Goal: Task Accomplishment & Management: Manage account settings

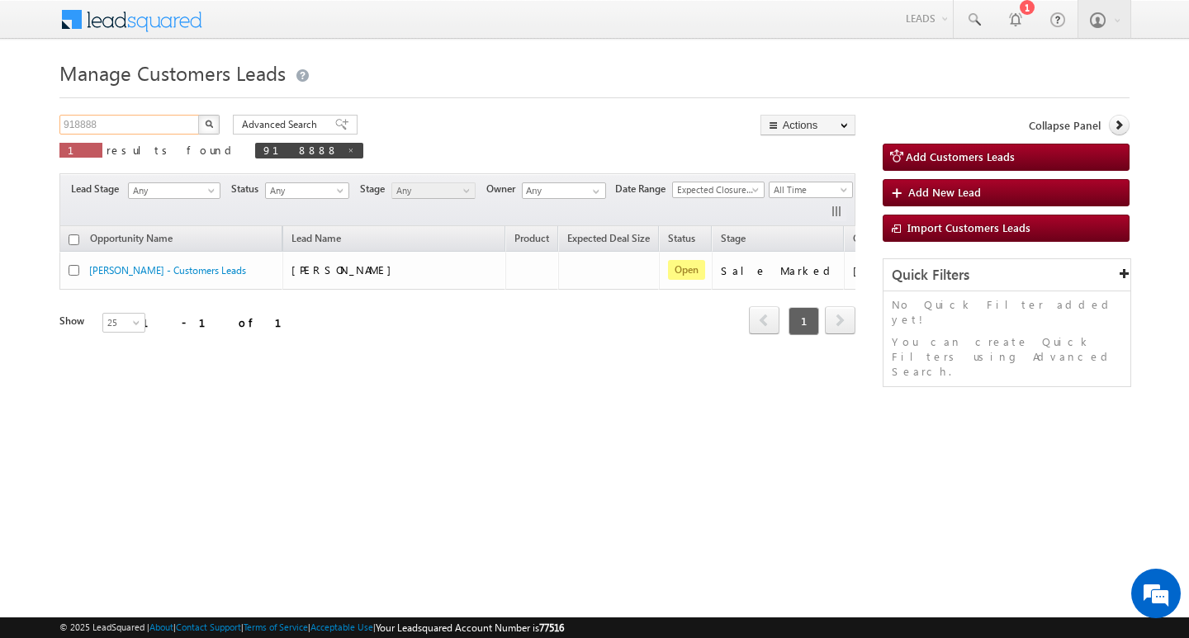
click at [123, 120] on input "918888" at bounding box center [129, 125] width 141 height 20
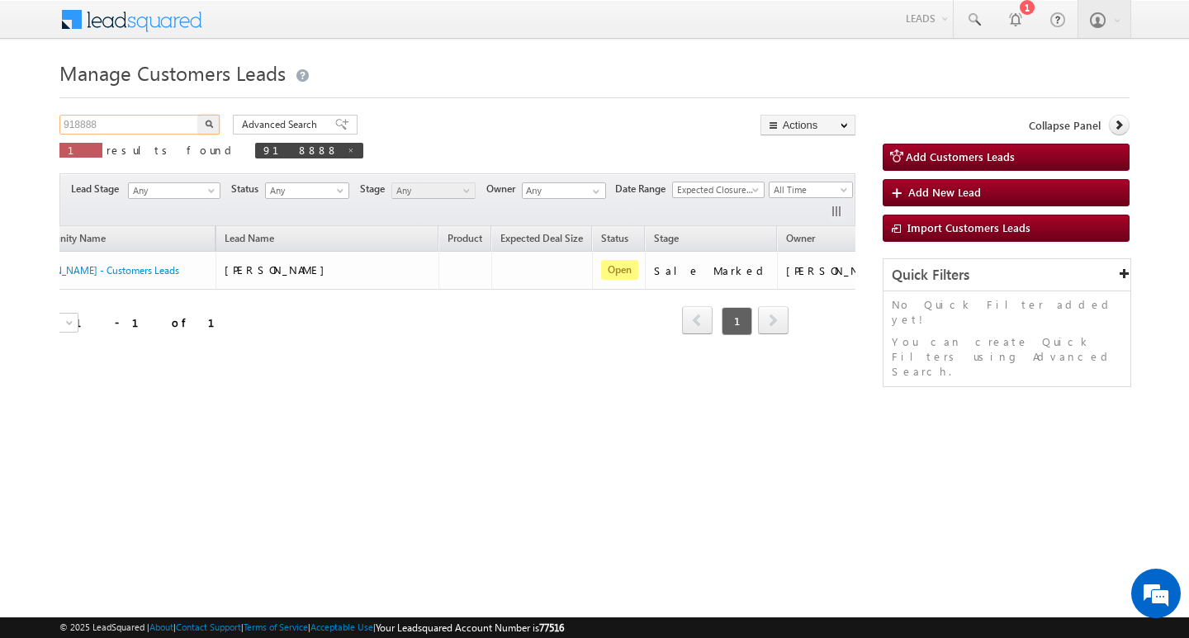
click at [123, 120] on input "918888" at bounding box center [129, 125] width 141 height 20
type input "Search Customers Leads"
click at [162, 128] on input "text" at bounding box center [129, 125] width 141 height 20
paste input "918833"
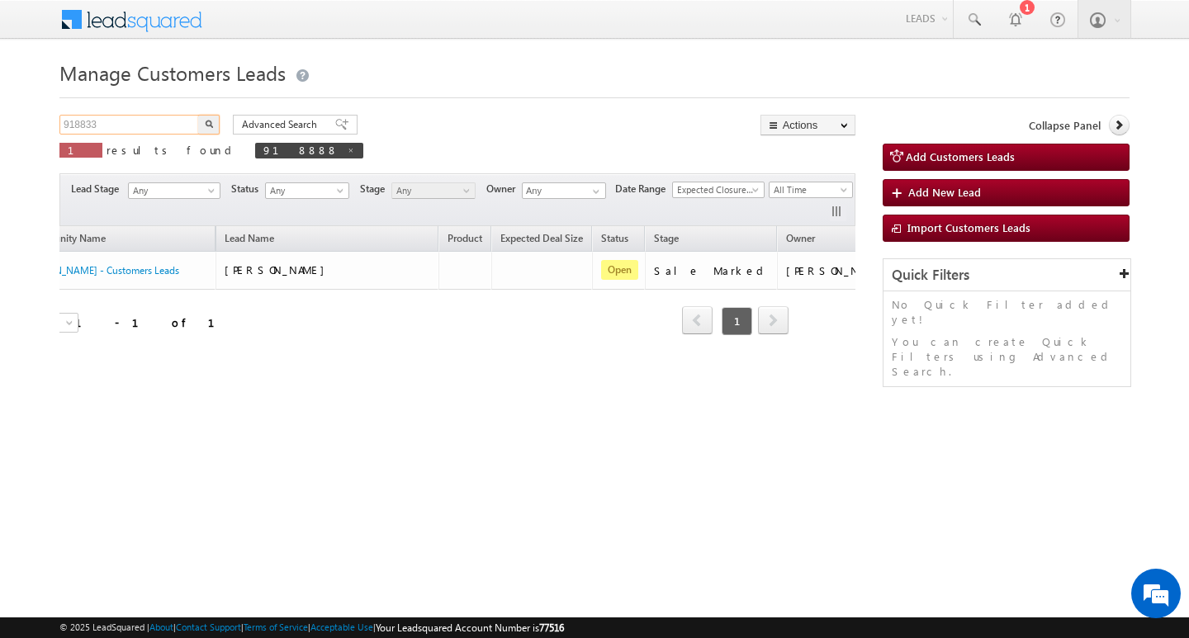
type input "918833"
click at [198, 115] on button "button" at bounding box center [208, 125] width 21 height 20
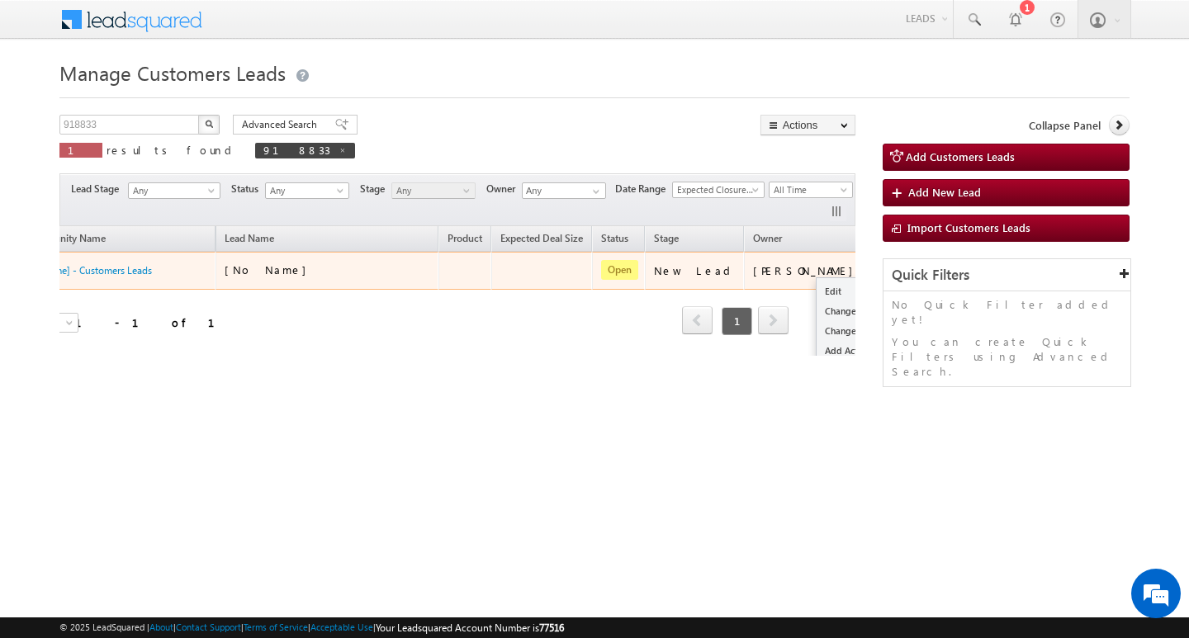
click at [882, 268] on button "button" at bounding box center [890, 270] width 17 height 17
click at [816, 287] on link "Edit" at bounding box center [857, 291] width 83 height 20
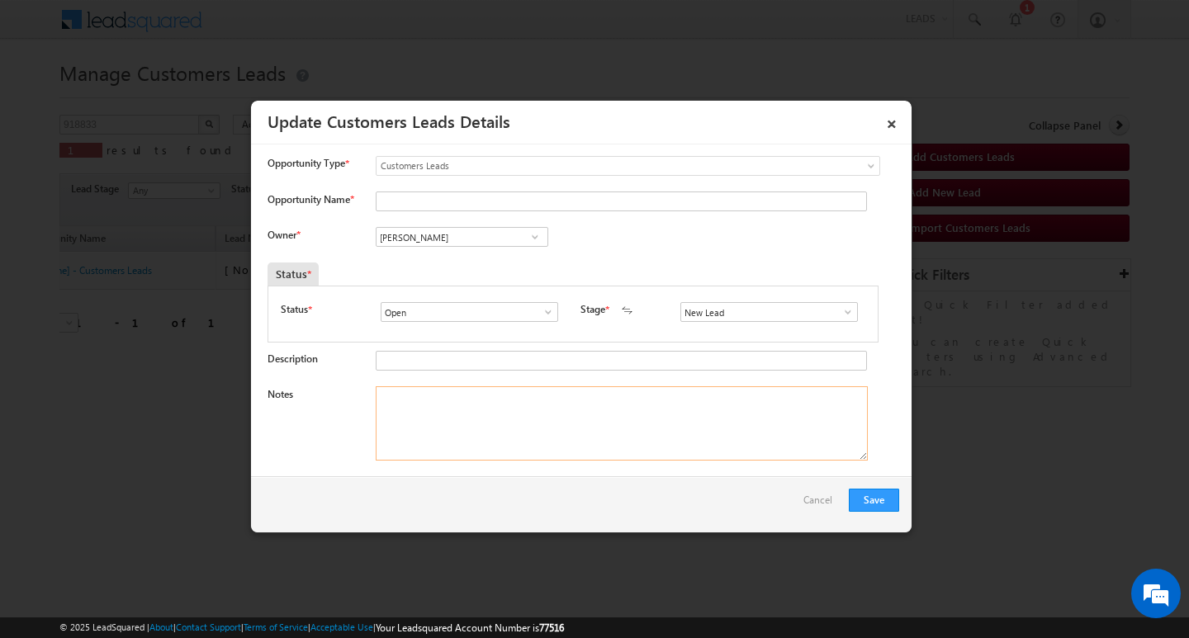
click at [665, 424] on textarea "Notes" at bounding box center [622, 423] width 492 height 74
click at [843, 303] on input "New Lead" at bounding box center [768, 312] width 177 height 20
click at [840, 311] on span at bounding box center [848, 311] width 17 height 13
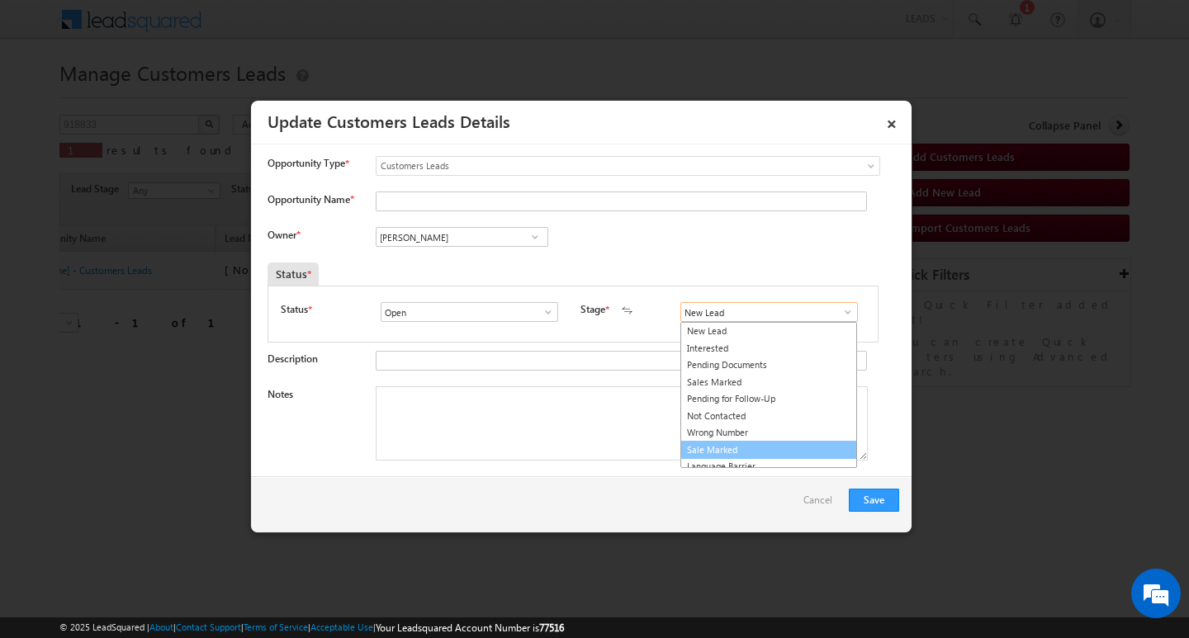
click at [769, 451] on link "Sale Marked" at bounding box center [768, 450] width 177 height 19
type input "Sale Marked"
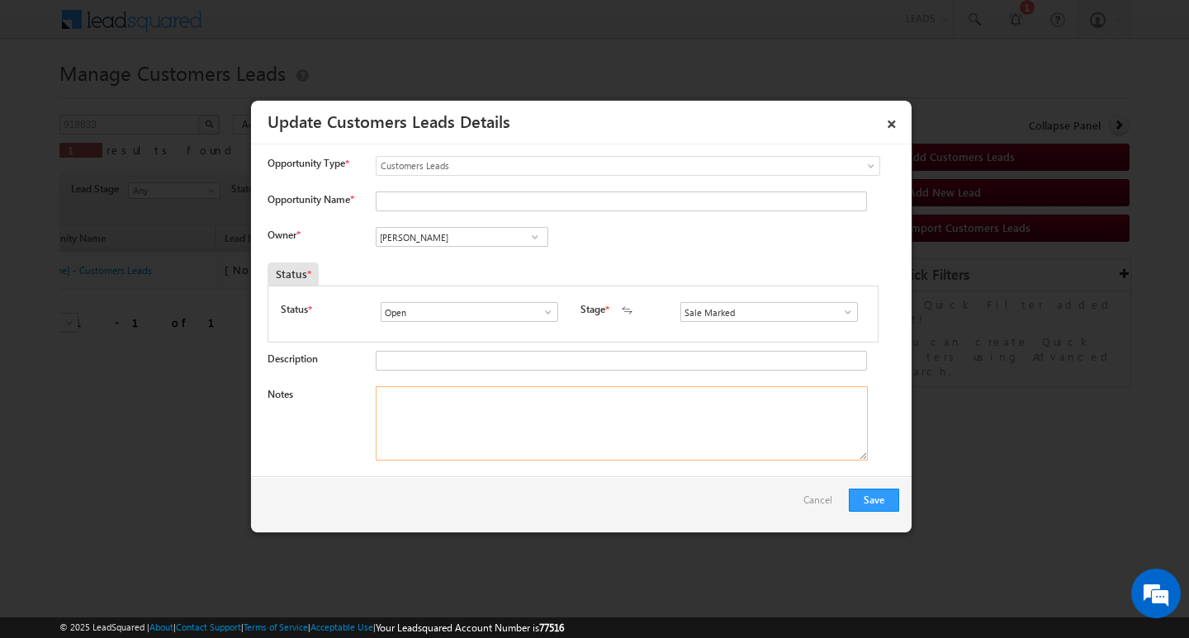
click at [660, 456] on textarea "Notes" at bounding box center [622, 423] width 492 height 74
click at [456, 215] on div "Opportunity Name *" at bounding box center [582, 205] width 631 height 27
click at [447, 238] on input "[PERSON_NAME]" at bounding box center [462, 237] width 173 height 20
click at [461, 387] on textarea "Notes" at bounding box center [622, 423] width 492 height 74
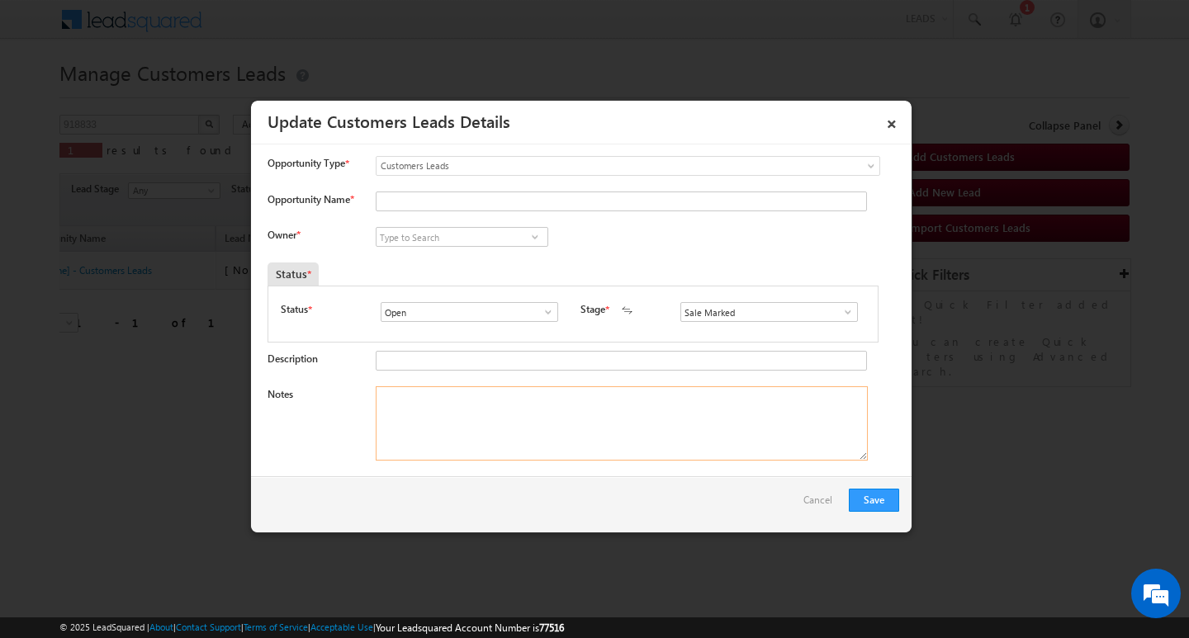
paste textarea "5lakh Customer required top-up loan address Jaipur"
type textarea "5lakh Customer required top-up loan address Jaipur"
click at [454, 236] on input at bounding box center [462, 237] width 173 height 20
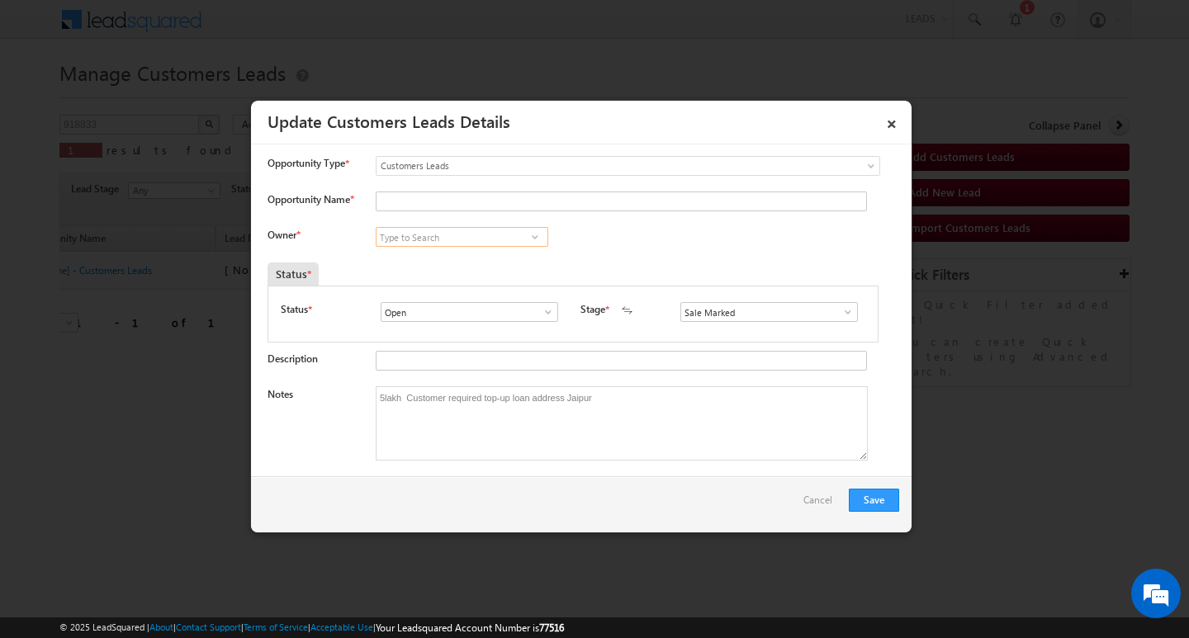
click at [449, 251] on div "Owner * [PERSON_NAME] [PERSON_NAME] [PERSON_NAME] [PERSON_NAME] [PERSON_NAME] […" at bounding box center [582, 240] width 631 height 27
click at [458, 238] on input at bounding box center [462, 237] width 173 height 20
paste input "[PERSON_NAME]"
click at [462, 257] on link "[PERSON_NAME] [PERSON_NAME][EMAIL_ADDRESS][DOMAIN_NAME]" at bounding box center [462, 262] width 173 height 31
type input "[PERSON_NAME]"
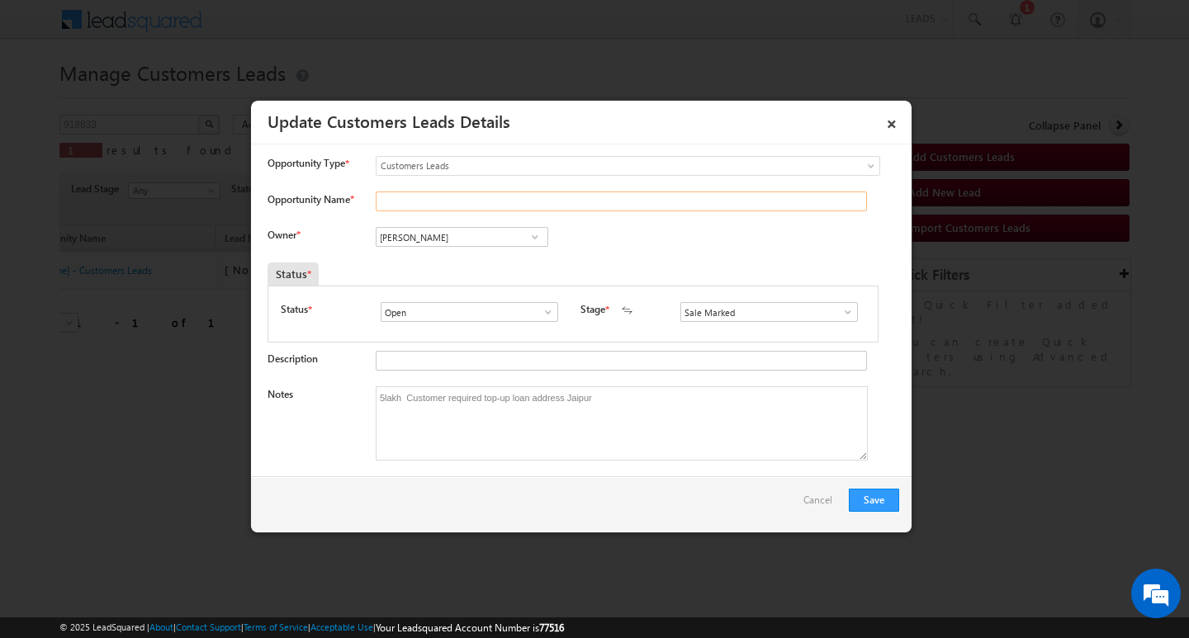
click at [471, 195] on input "Opportunity Name *" at bounding box center [621, 202] width 491 height 20
type input "Rekha - Customers Leads"
click at [507, 199] on input "Rekha - Customers Leads" at bounding box center [621, 202] width 491 height 20
click at [879, 500] on button "Save" at bounding box center [874, 500] width 50 height 23
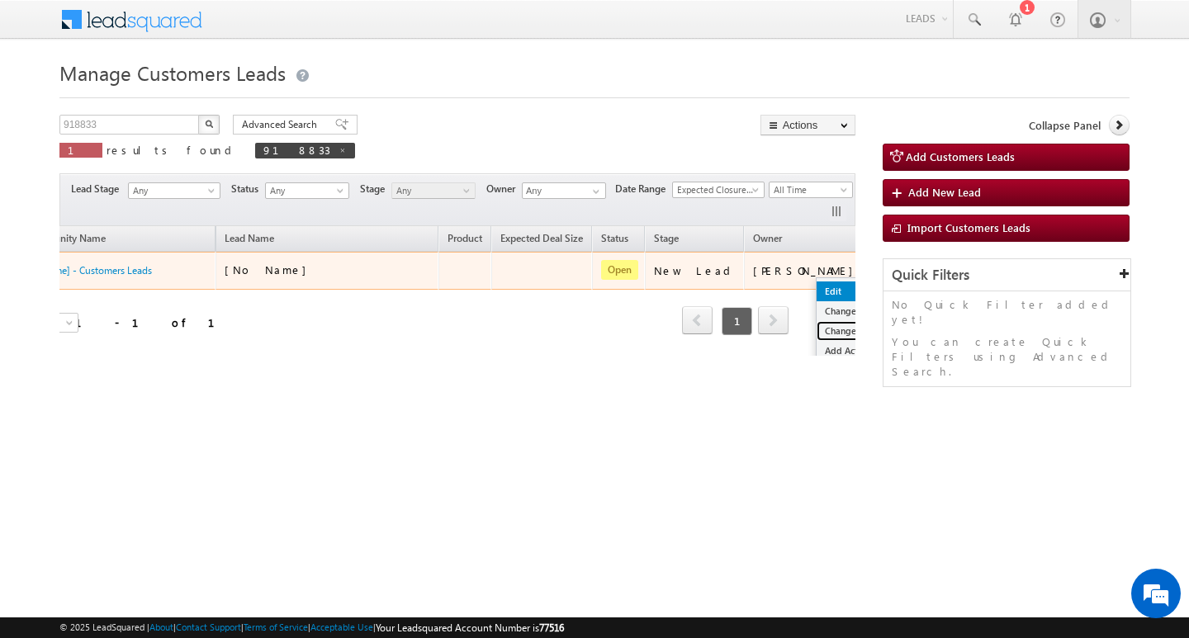
click at [816, 329] on link "Change Stage" at bounding box center [857, 331] width 83 height 20
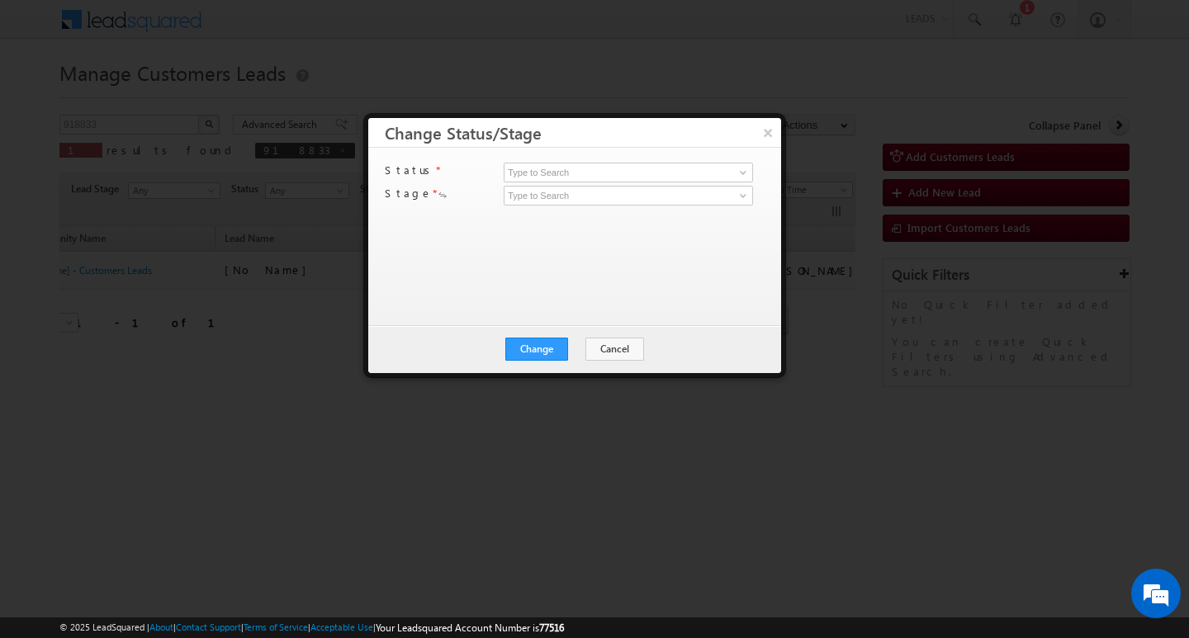
click at [663, 418] on div at bounding box center [594, 319] width 1189 height 638
click at [772, 142] on button "×" at bounding box center [767, 132] width 27 height 29
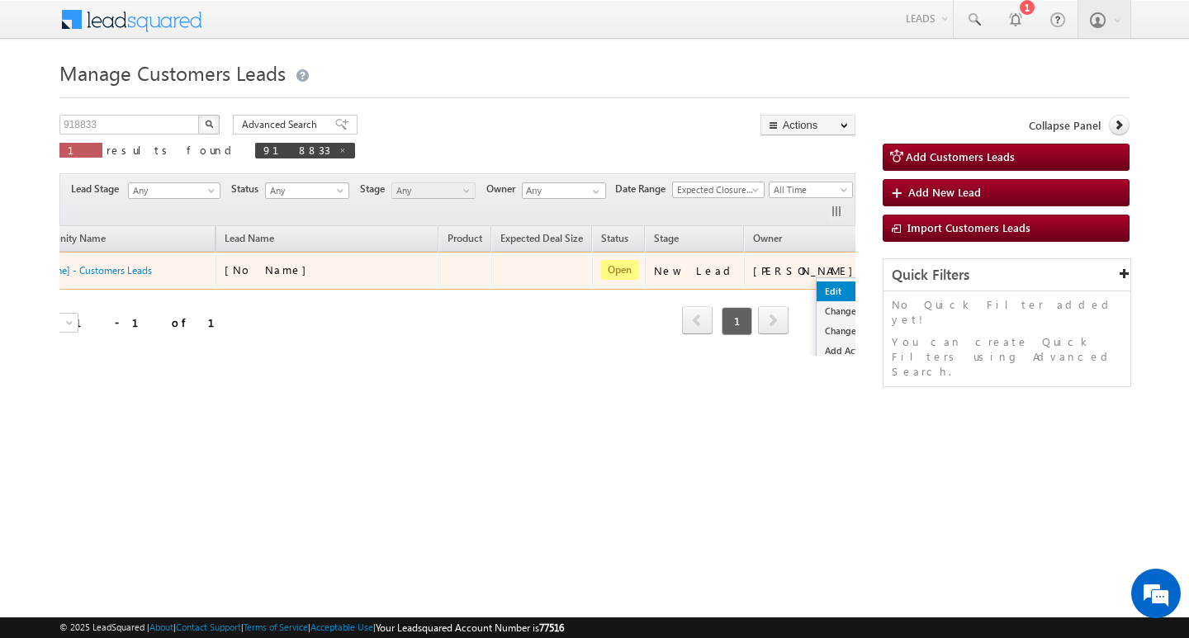
click at [816, 287] on link "Edit" at bounding box center [857, 291] width 83 height 20
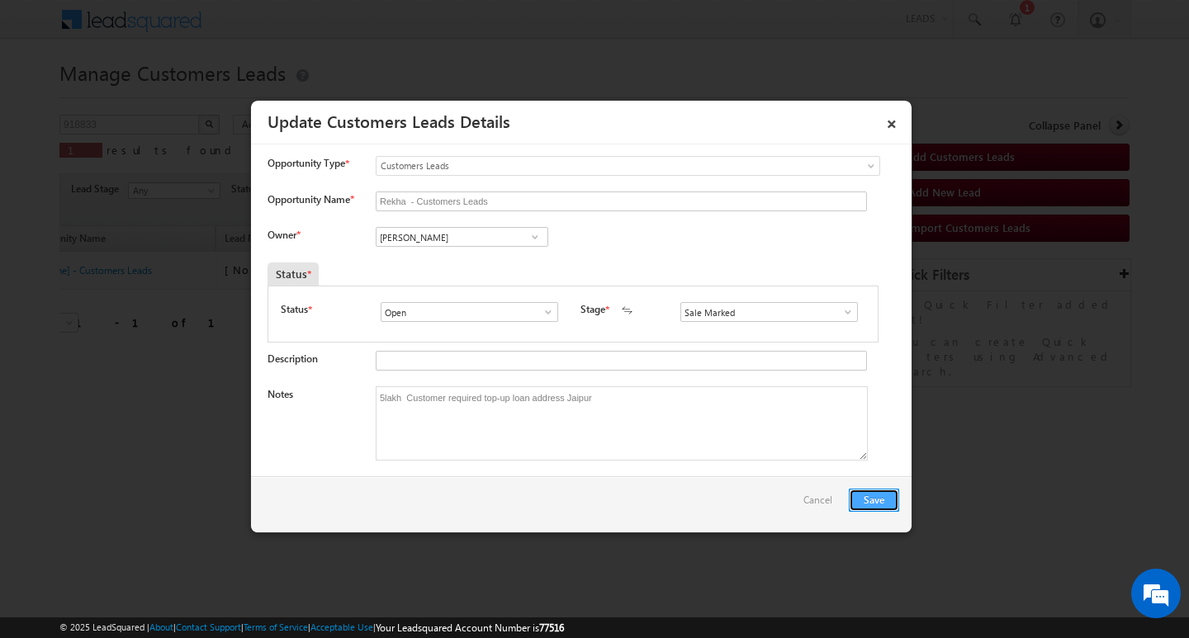
click at [877, 502] on button "Save" at bounding box center [874, 500] width 50 height 23
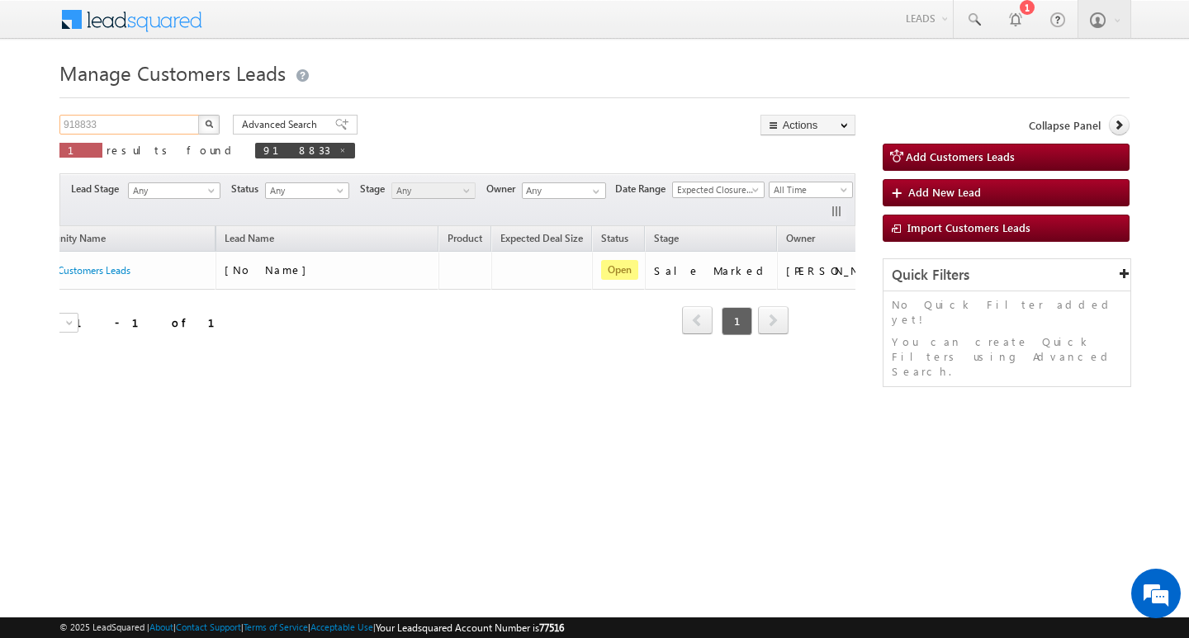
click at [168, 123] on input "918833" at bounding box center [129, 125] width 141 height 20
type input "Search Customers Leads"
click at [123, 131] on input "text" at bounding box center [129, 125] width 141 height 20
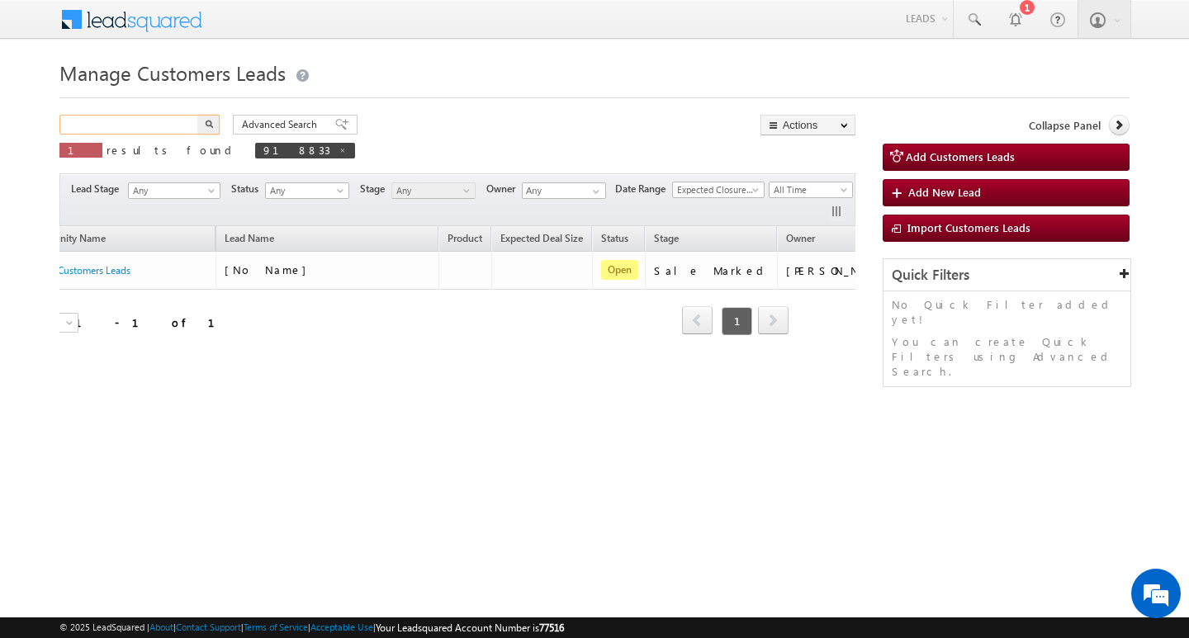
click at [145, 117] on input "text" at bounding box center [129, 125] width 141 height 20
paste input "919020"
type input "919020"
click at [198, 115] on button "button" at bounding box center [208, 125] width 21 height 20
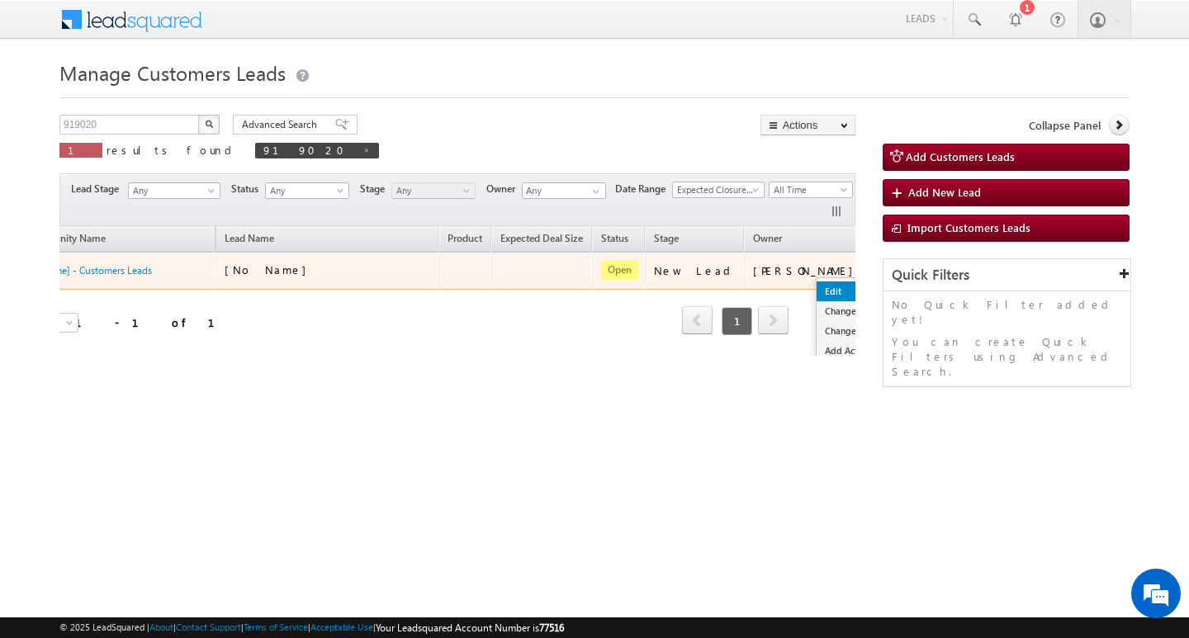
click at [816, 284] on link "Edit" at bounding box center [857, 291] width 83 height 20
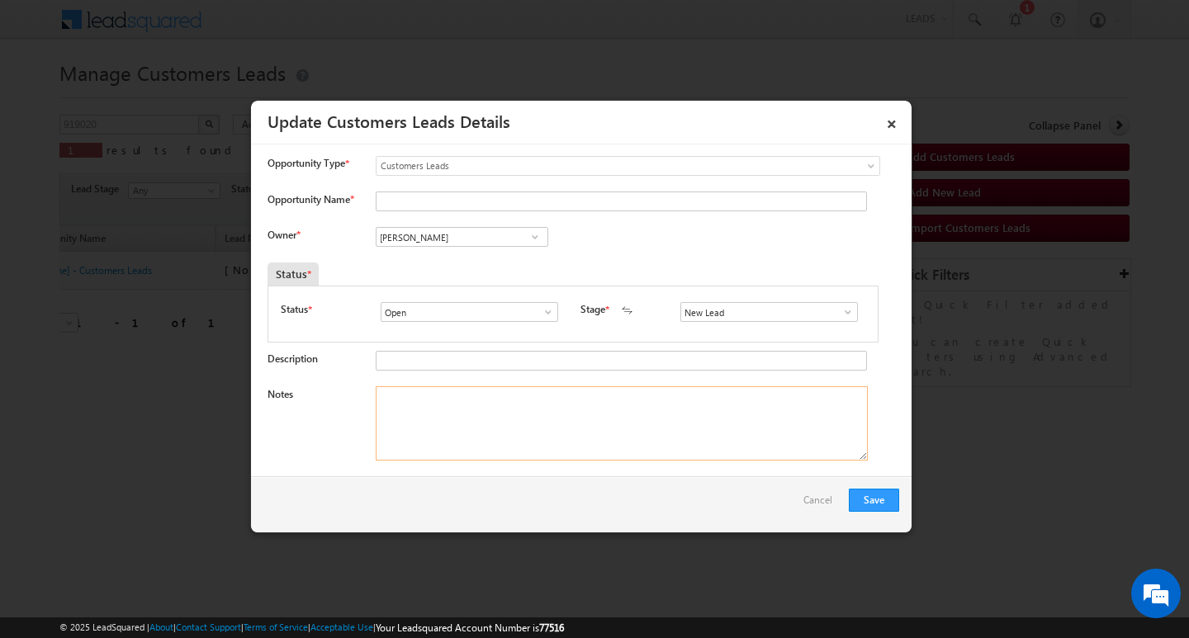
click at [572, 424] on textarea "Notes" at bounding box center [622, 423] width 492 height 74
click at [840, 309] on span at bounding box center [848, 311] width 17 height 13
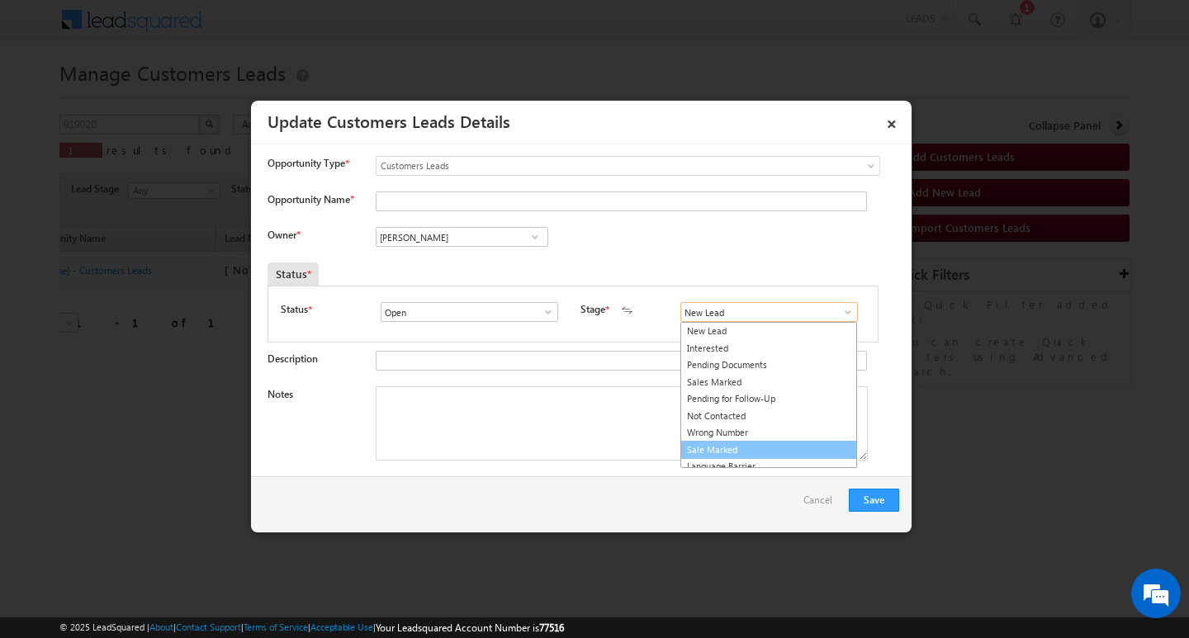
click at [802, 444] on link "Sale Marked" at bounding box center [768, 450] width 177 height 19
type input "Sale Marked"
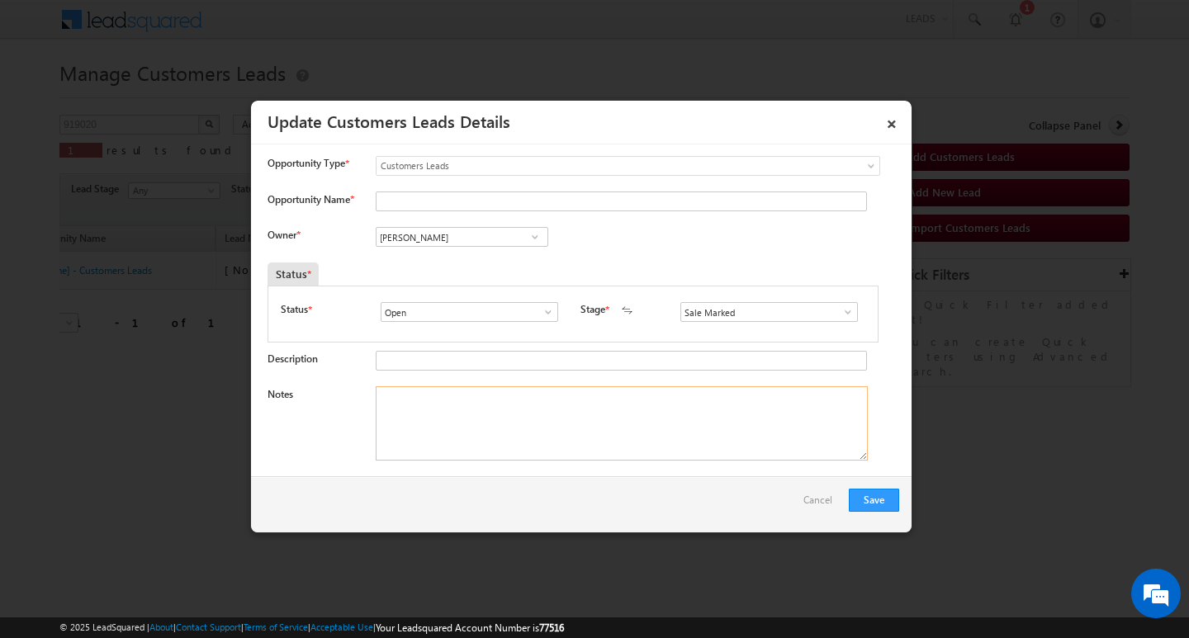
click at [632, 401] on textarea "Notes" at bounding box center [622, 423] width 492 height 74
click at [524, 423] on textarea "Notes" at bounding box center [622, 423] width 492 height 74
paste textarea "919020"
type textarea "919020"
click at [524, 423] on textarea "919020" at bounding box center [622, 423] width 492 height 74
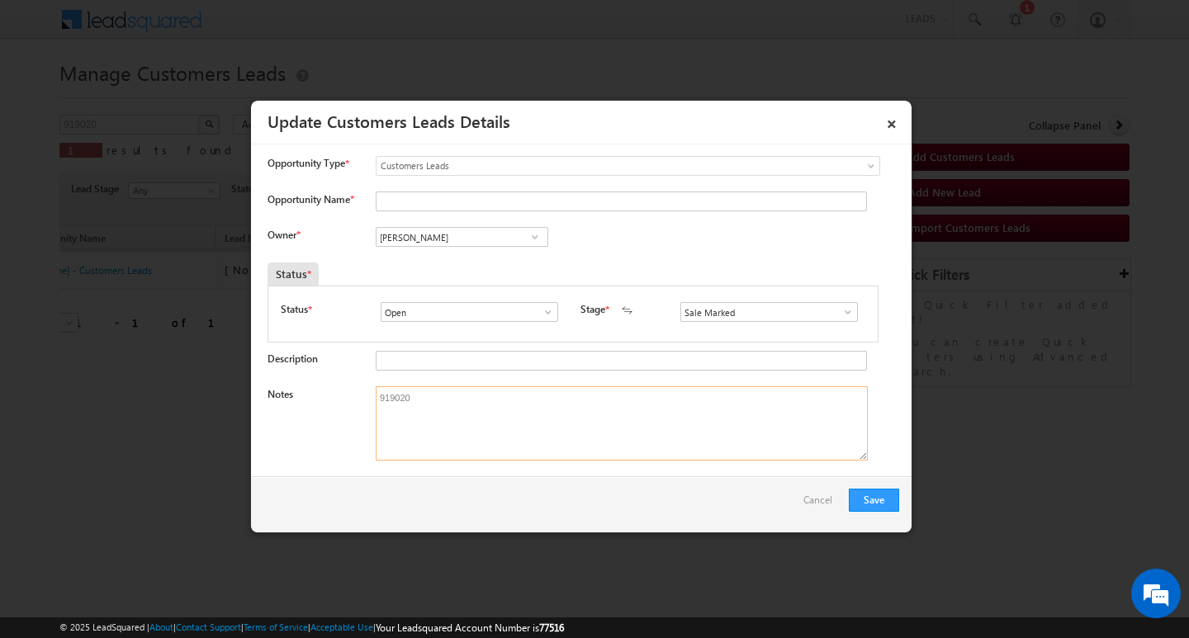
click at [524, 423] on textarea "919020" at bounding box center [622, 423] width 492 height 74
click at [449, 402] on textarea "Notes" at bounding box center [622, 423] width 492 height 74
paste textarea "2/ LAKH Customer required top-up loan address AGAR/ / 282001./"
type textarea "2/ LAKH Customer required top-up loan address AGAR/ / 282001./"
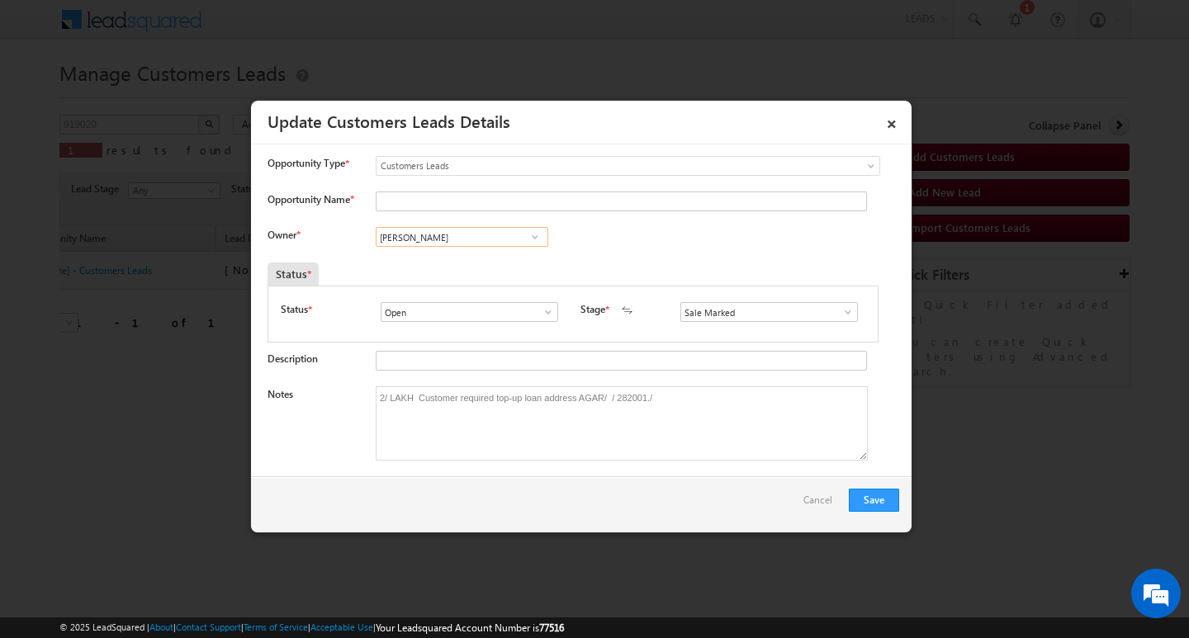
click at [447, 237] on input "[PERSON_NAME]" at bounding box center [462, 237] width 173 height 20
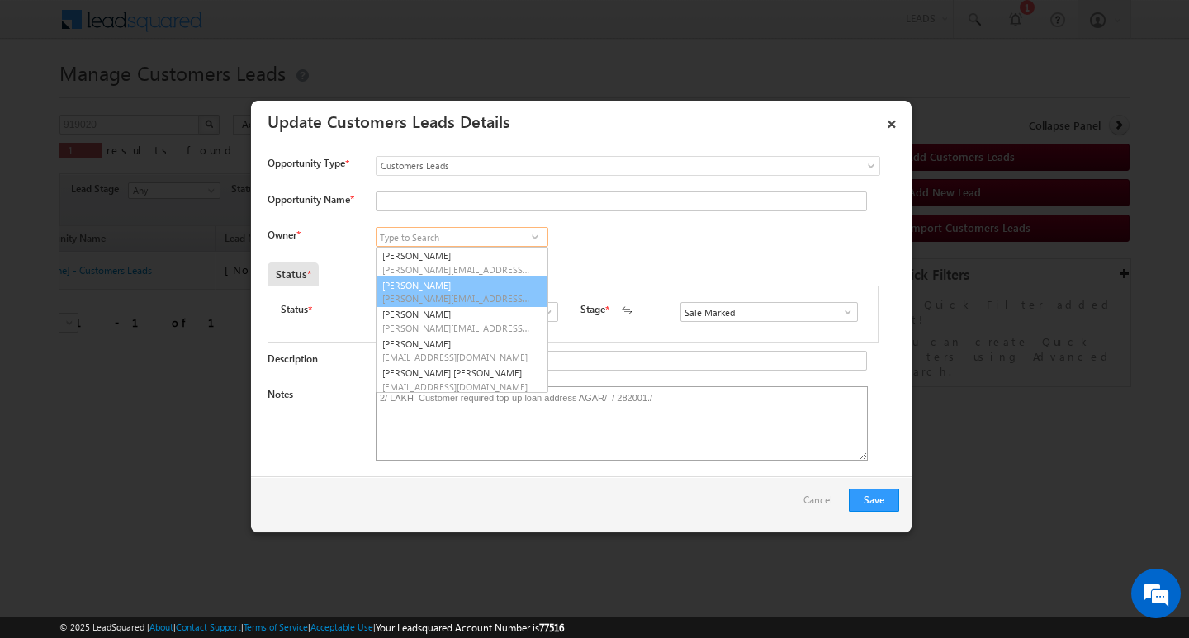
scroll to position [4, 0]
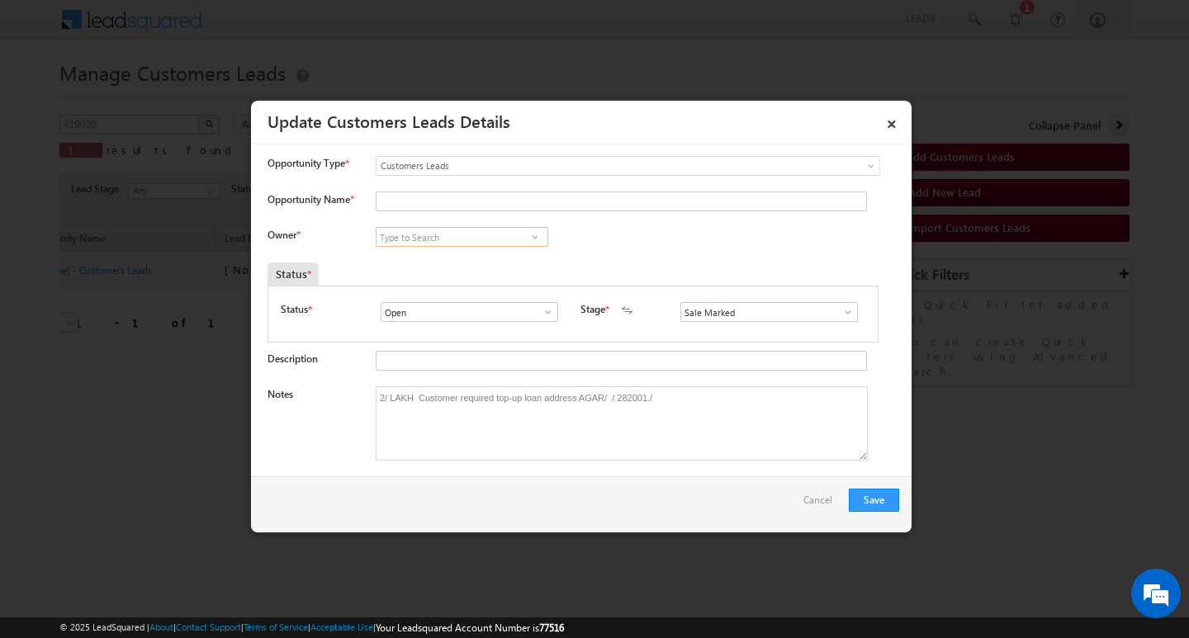
click at [411, 239] on input at bounding box center [462, 237] width 173 height 20
paste input "[PERSON_NAME]"
click at [404, 248] on link "[PERSON_NAME] [EMAIL_ADDRESS][PERSON_NAME][DOMAIN_NAME]" at bounding box center [462, 262] width 173 height 31
type input "[PERSON_NAME]"
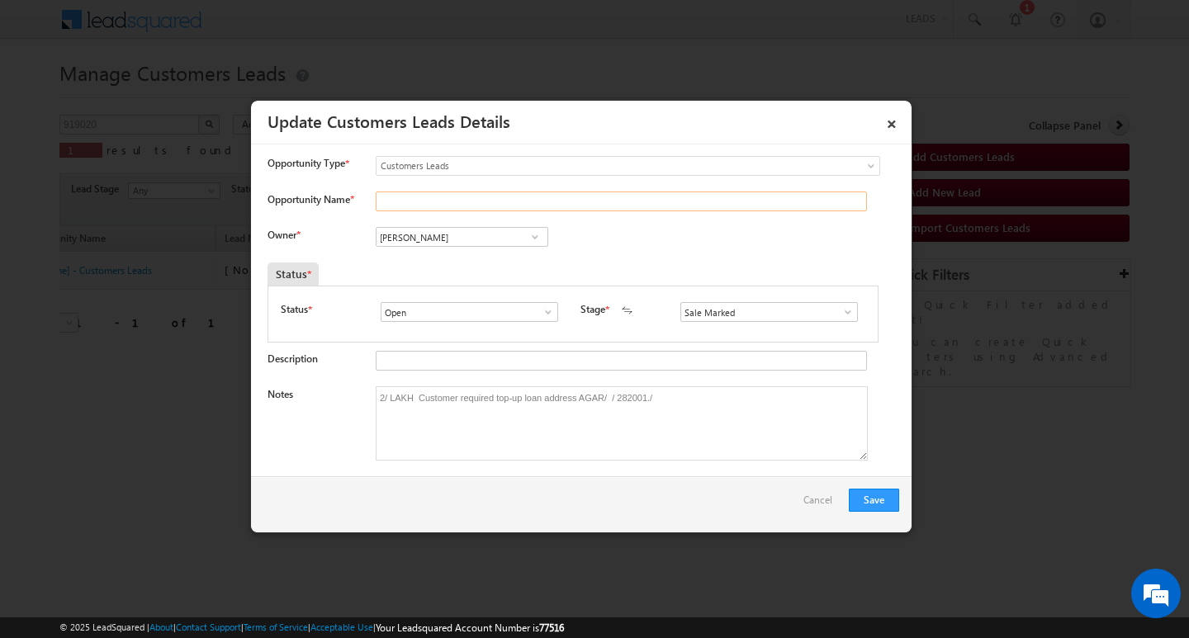
click at [489, 204] on input "Opportunity Name *" at bounding box center [621, 202] width 491 height 20
type input "[PERSON_NAME]"
click at [884, 500] on button "Save" at bounding box center [874, 500] width 50 height 23
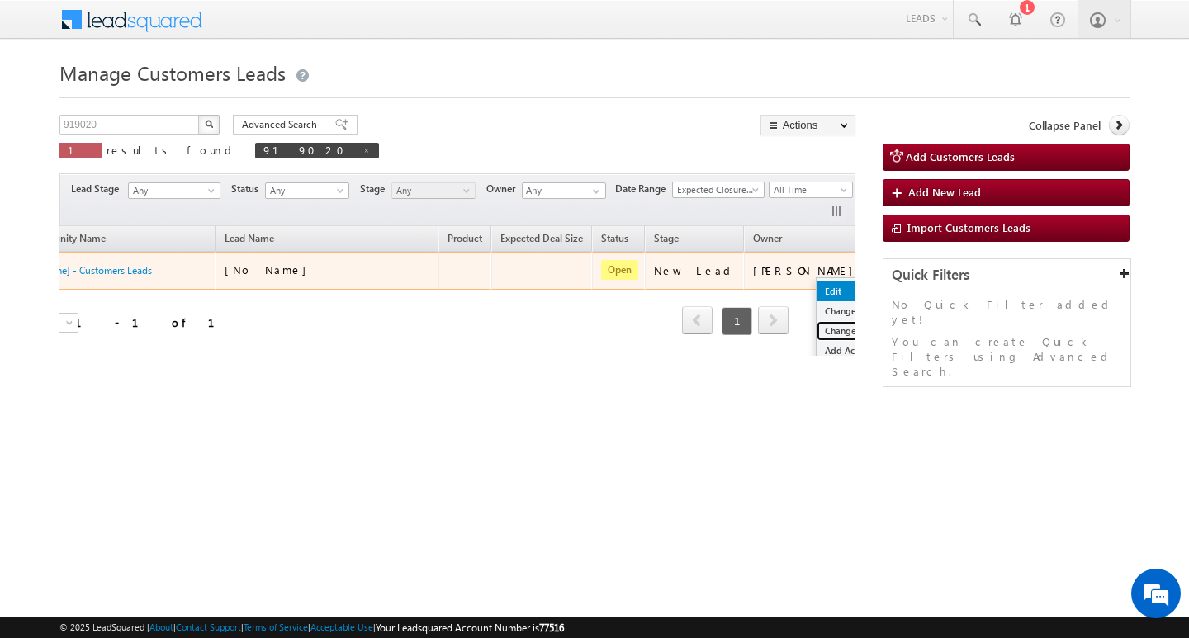
click at [816, 329] on link "Change Stage" at bounding box center [857, 331] width 83 height 20
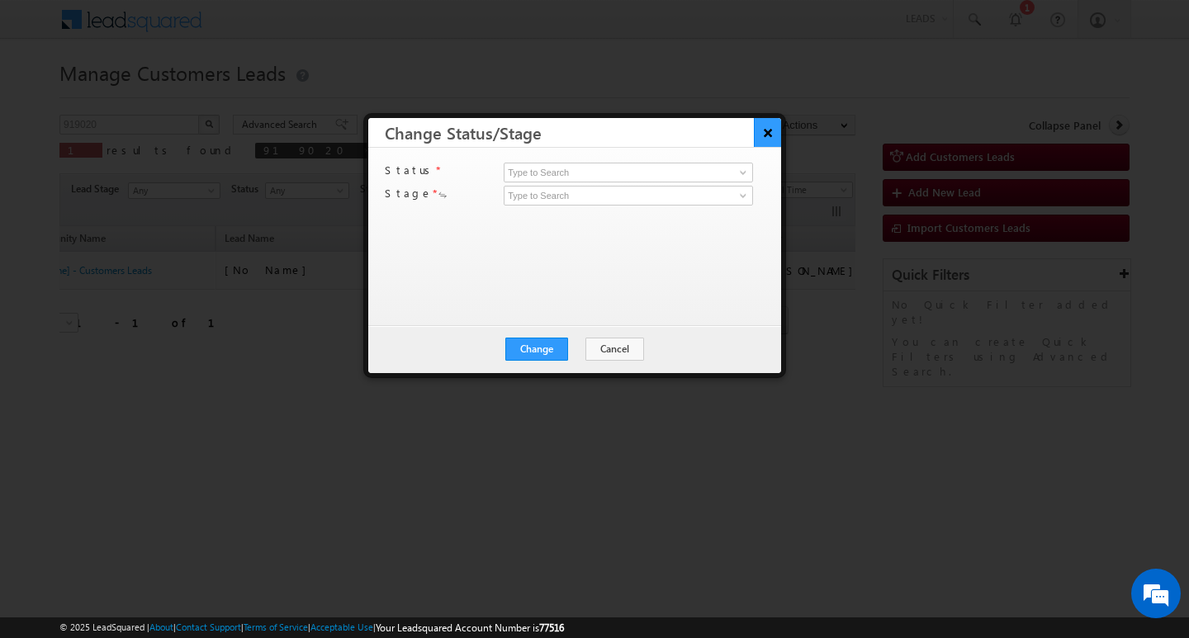
click at [765, 134] on button "×" at bounding box center [767, 132] width 27 height 29
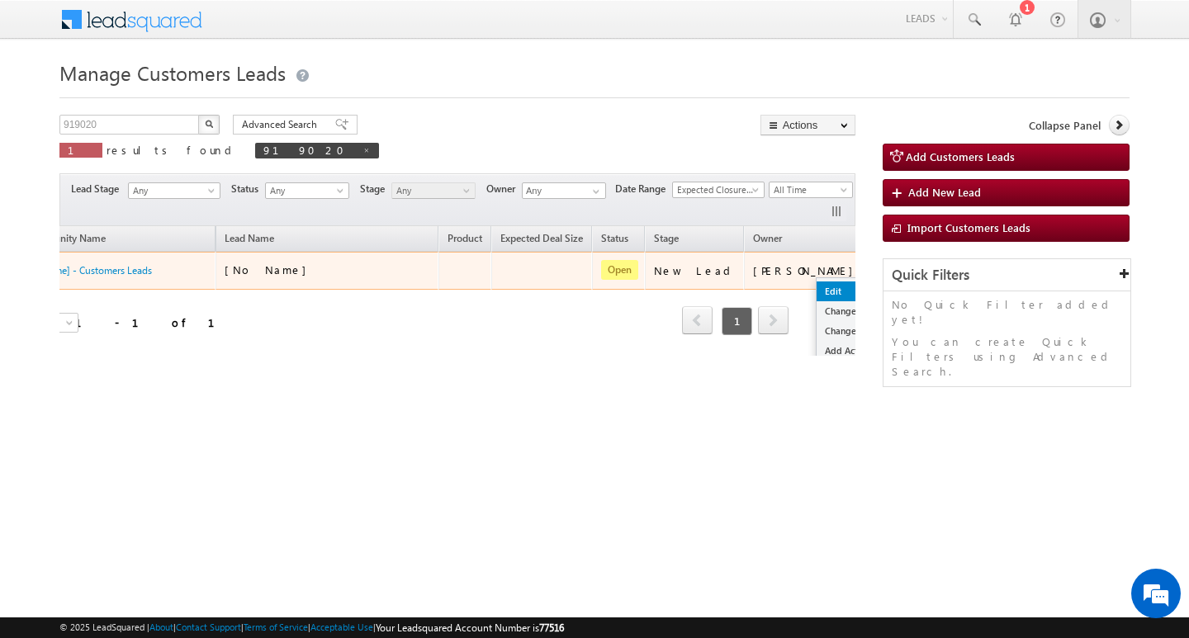
click at [816, 281] on link "Edit" at bounding box center [857, 291] width 83 height 20
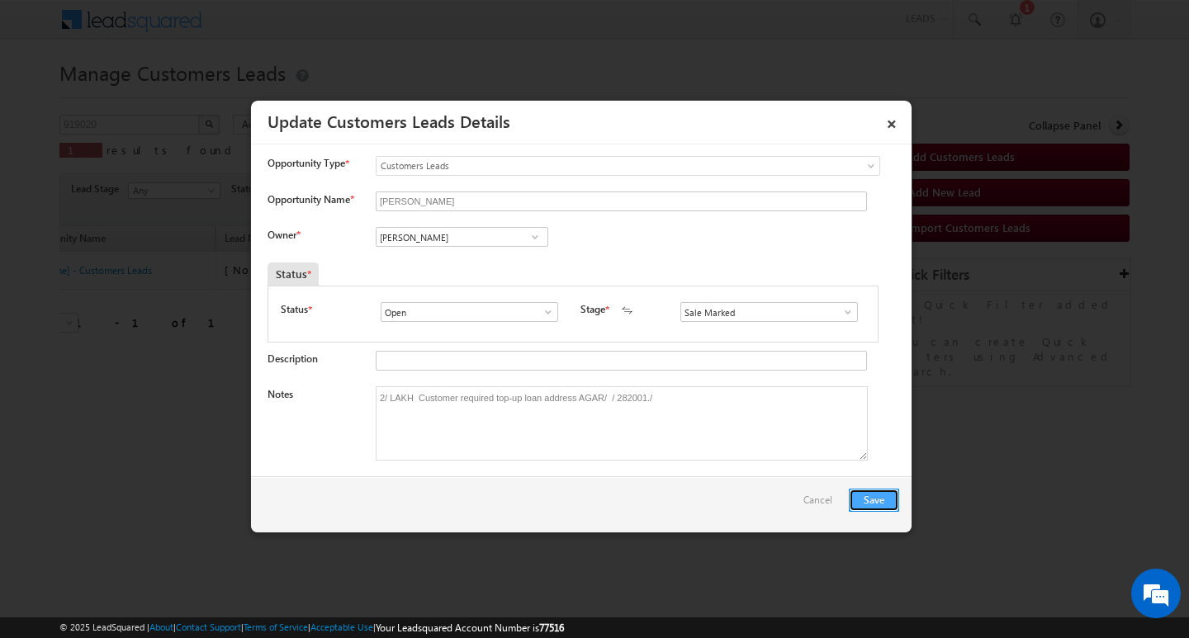
click at [874, 494] on button "Save" at bounding box center [874, 500] width 50 height 23
